Goal: Task Accomplishment & Management: Manage account settings

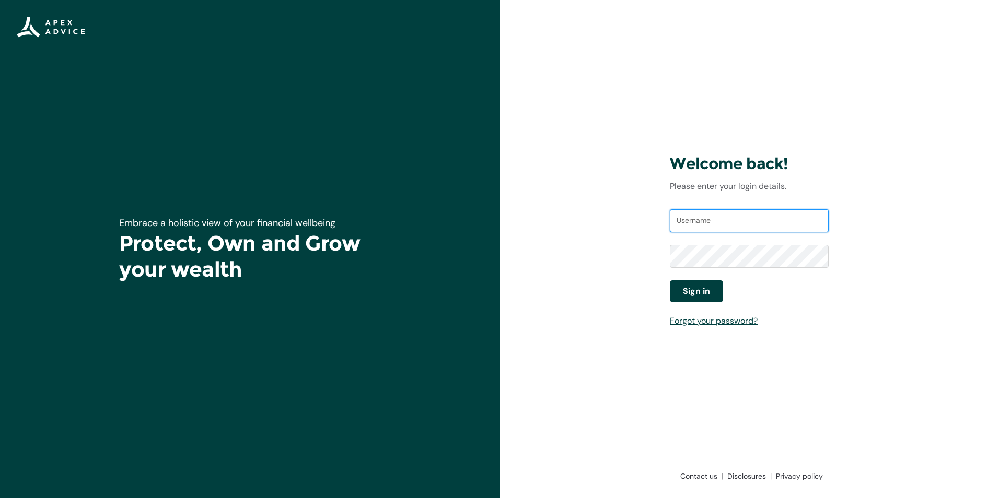
type input "[EMAIL_ADDRESS][DOMAIN_NAME]"
click at [686, 287] on span "Sign in" at bounding box center [696, 291] width 27 height 13
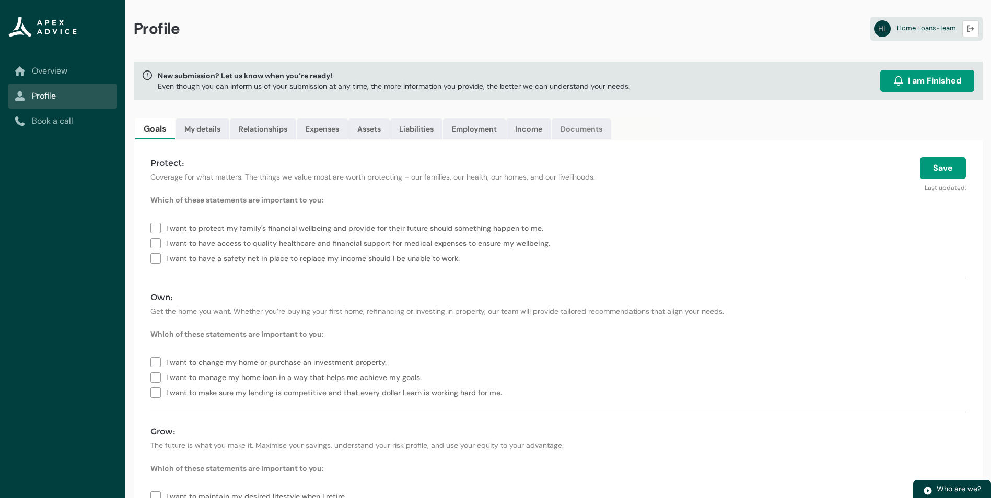
click at [582, 133] on link "Documents" at bounding box center [581, 129] width 60 height 21
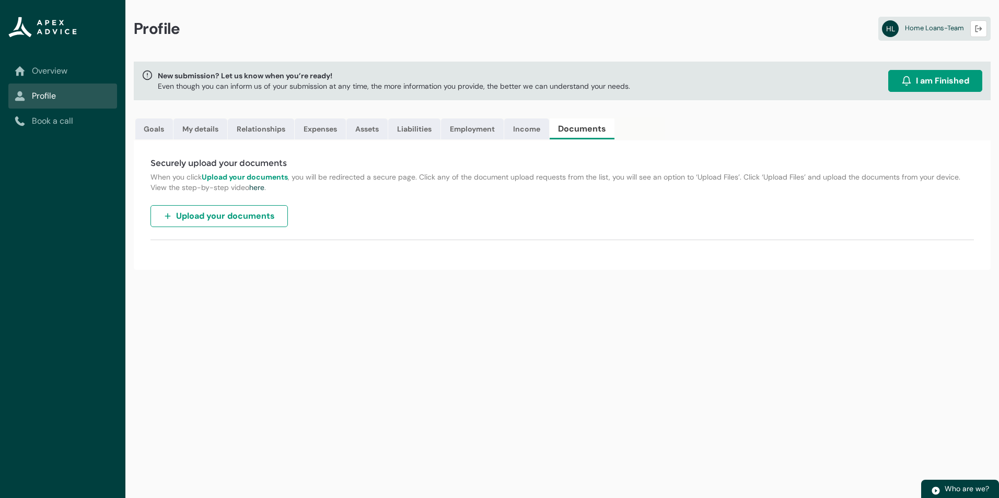
click at [225, 213] on span "Upload your documents" at bounding box center [225, 216] width 99 height 13
